Goal: Transaction & Acquisition: Obtain resource

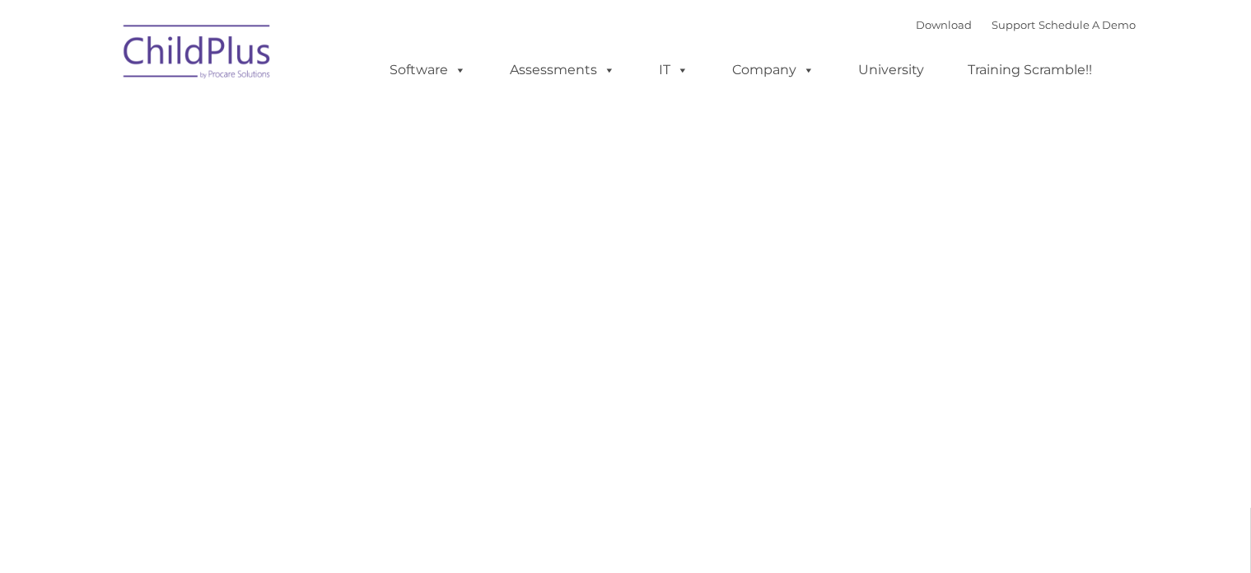
type input ""
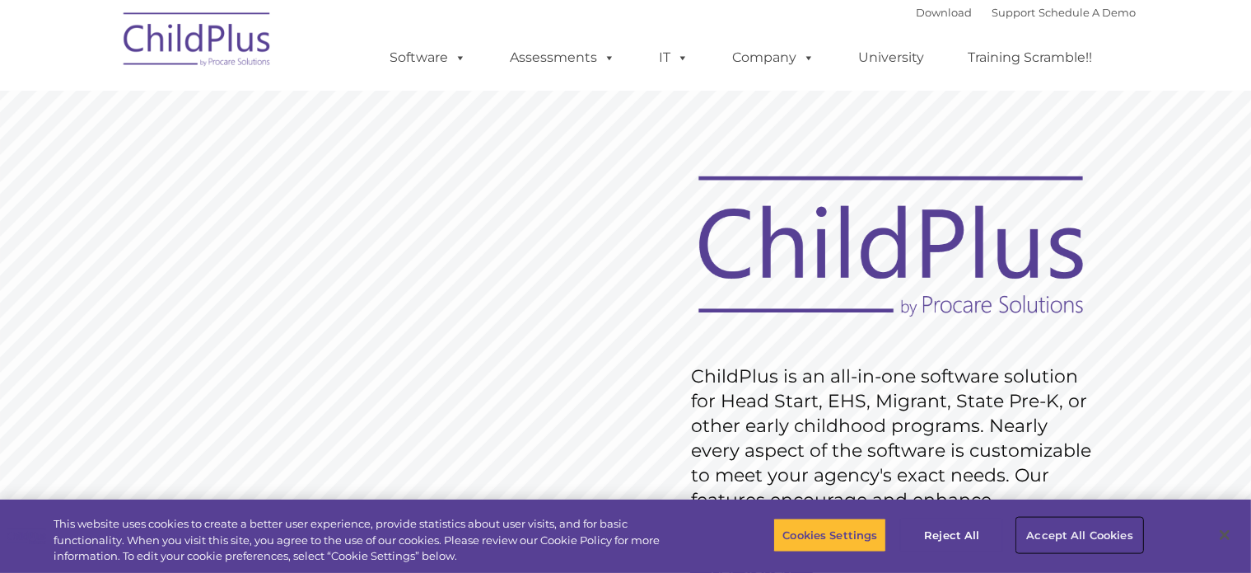
click at [1102, 545] on button "Accept All Cookies" at bounding box center [1079, 534] width 124 height 35
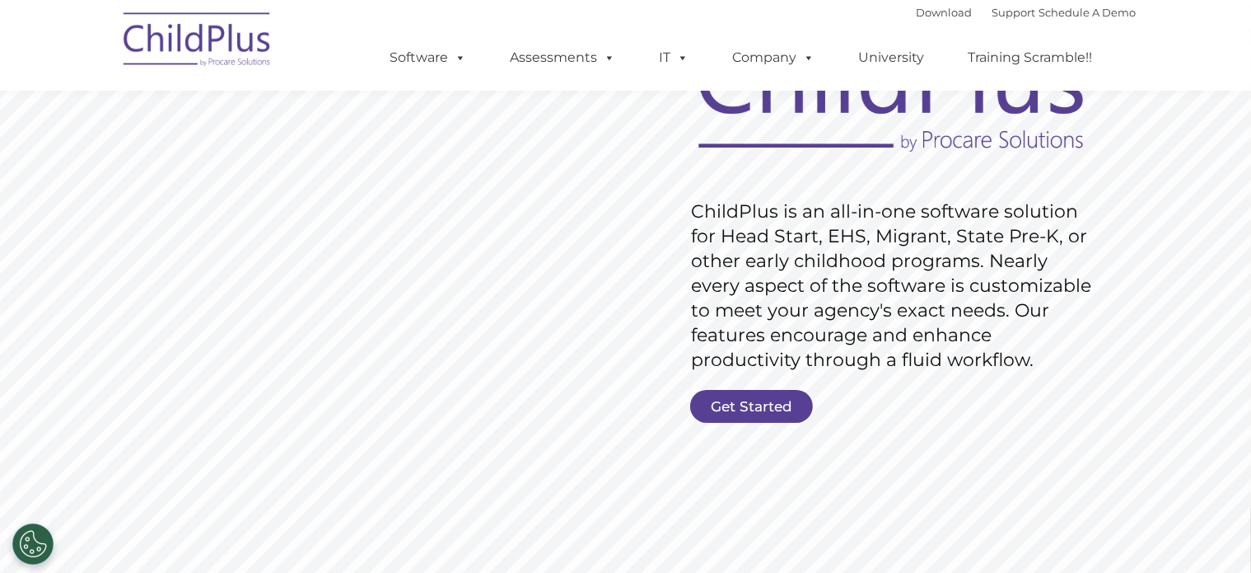
scroll to position [175, 0]
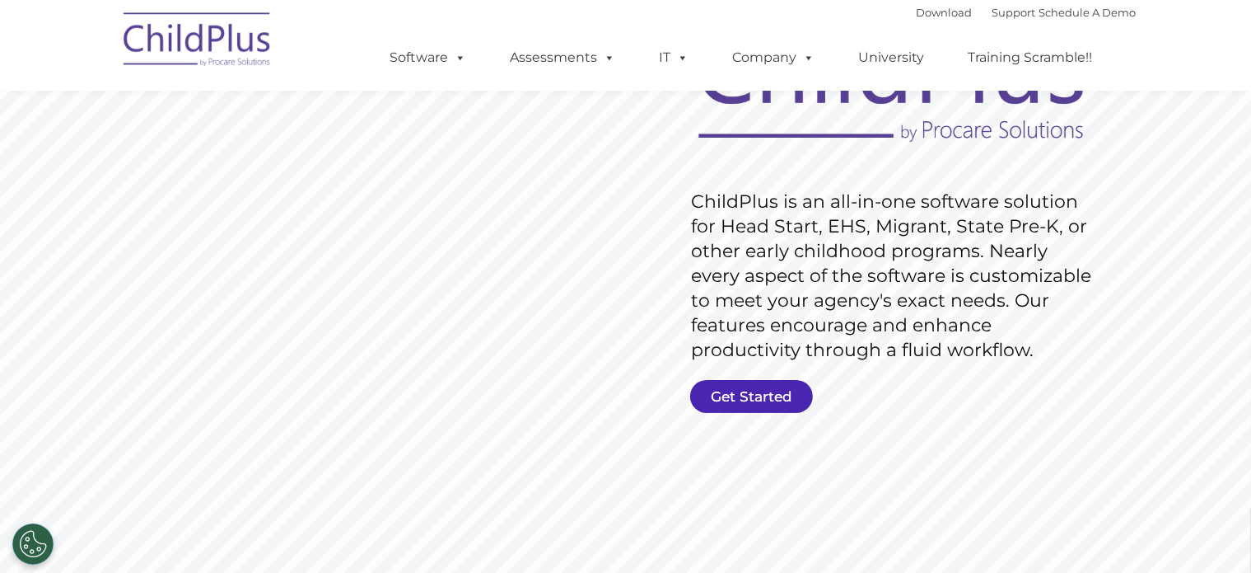
click at [774, 388] on link "Get Started" at bounding box center [751, 396] width 123 height 33
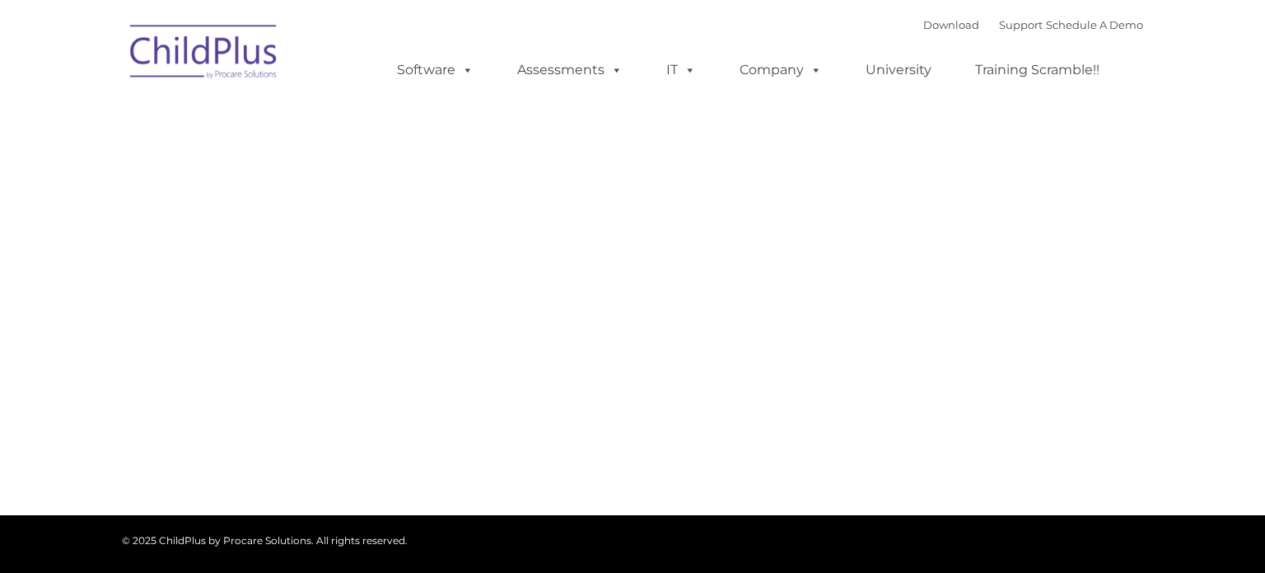
type input ""
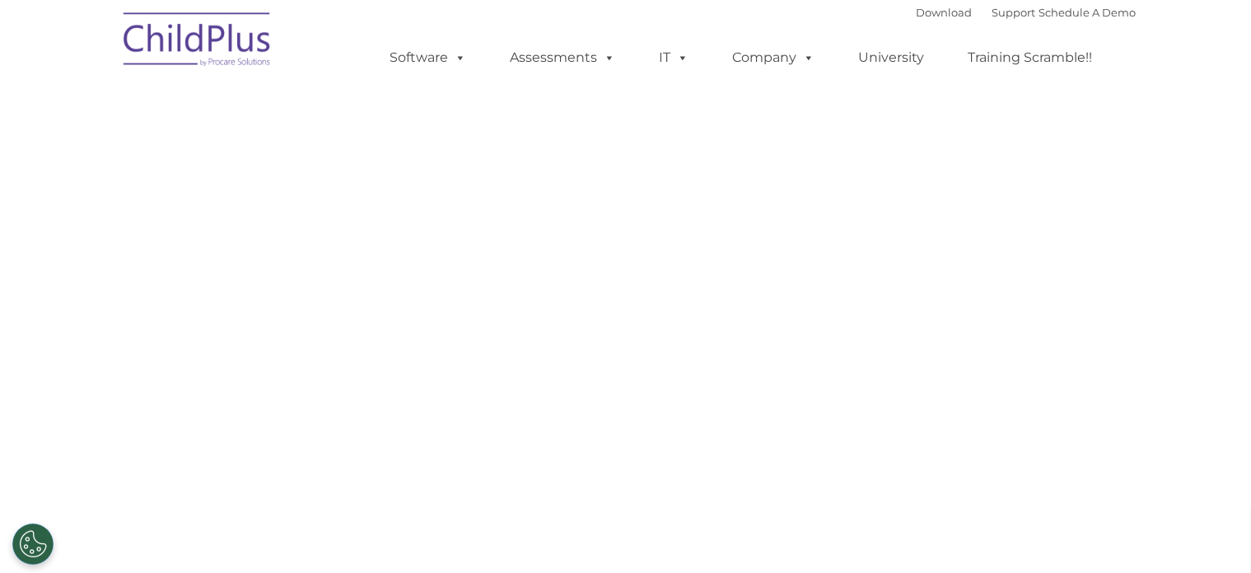
select select "MEDIUM"
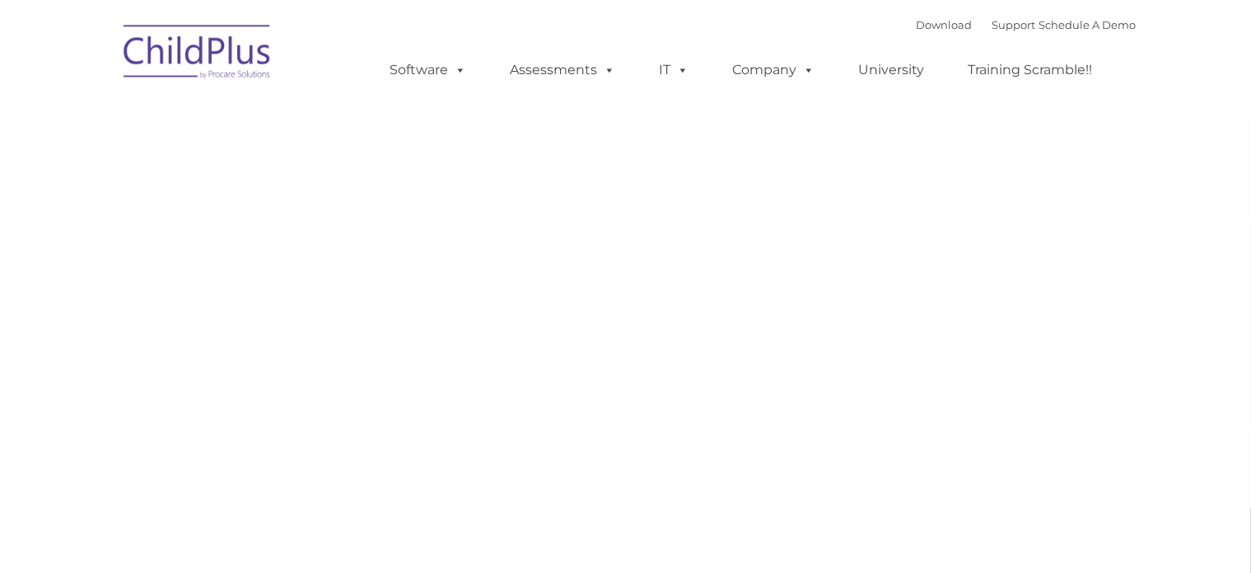
scroll to position [175, 0]
type input ""
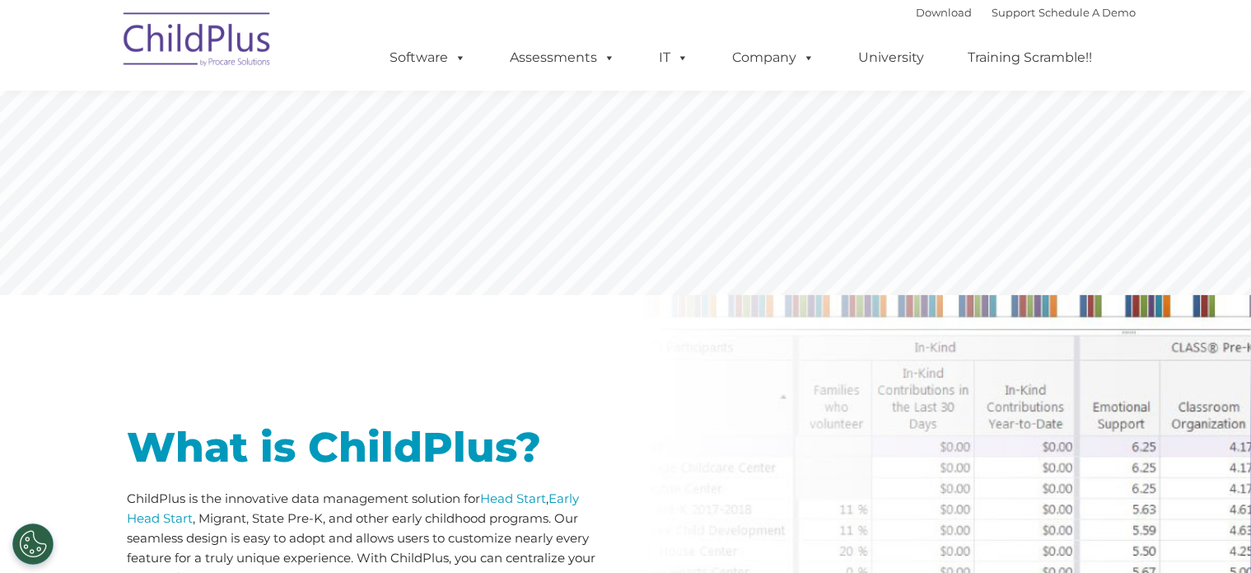
scroll to position [549, 0]
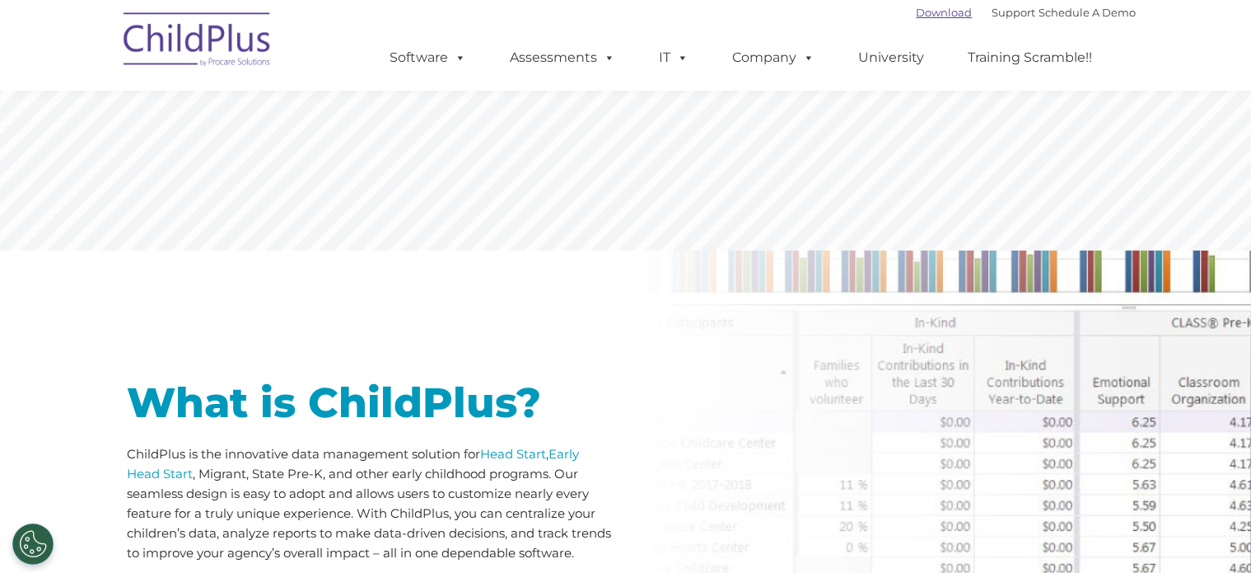
click at [927, 15] on link "Download" at bounding box center [945, 12] width 56 height 13
